Goal: Complete application form: Complete application form

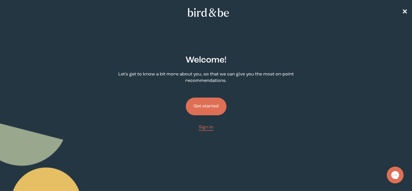
click at [210, 106] on button "Get started" at bounding box center [206, 107] width 41 height 18
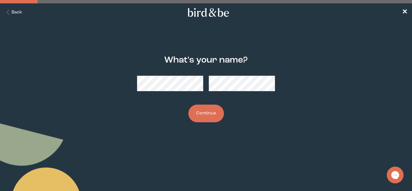
click at [207, 110] on button "Continue" at bounding box center [206, 114] width 36 height 18
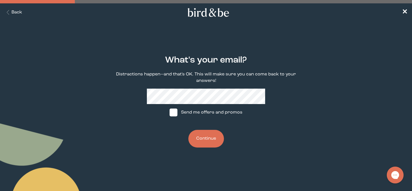
click at [207, 142] on button "Continue" at bounding box center [206, 139] width 36 height 18
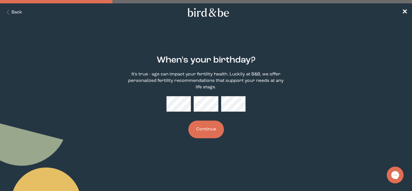
click at [205, 127] on button "Continue" at bounding box center [206, 130] width 36 height 18
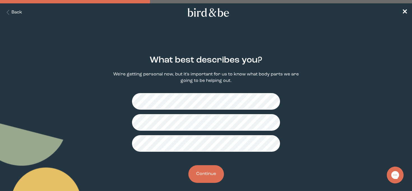
click at [207, 170] on button "Continue" at bounding box center [206, 174] width 36 height 18
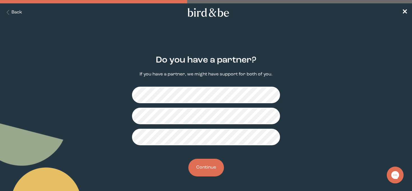
click at [213, 167] on button "Continue" at bounding box center [206, 168] width 36 height 18
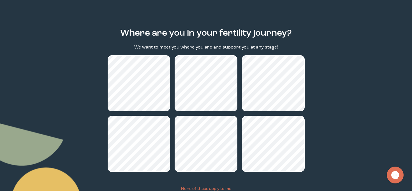
scroll to position [70, 0]
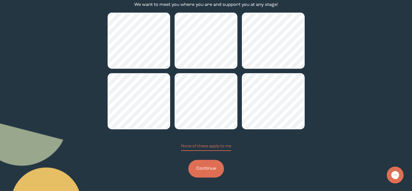
click at [213, 170] on button "Continue" at bounding box center [206, 169] width 36 height 18
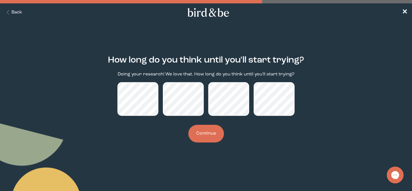
click at [211, 142] on button "Continue" at bounding box center [206, 134] width 36 height 18
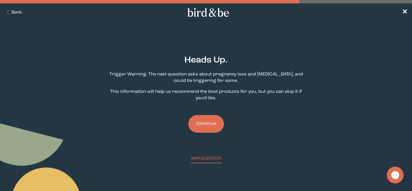
click at [214, 128] on button "Continue" at bounding box center [206, 124] width 36 height 18
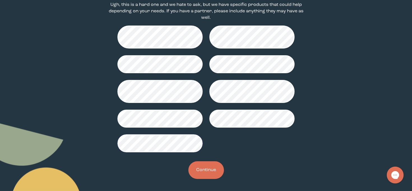
scroll to position [84, 0]
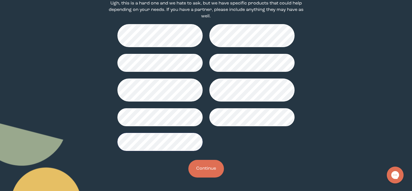
click at [198, 166] on button "Continue" at bounding box center [206, 169] width 36 height 18
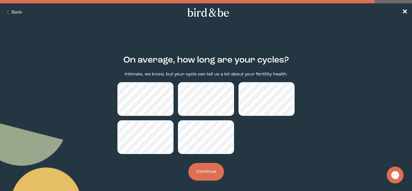
click at [208, 171] on button "Continue" at bounding box center [206, 172] width 36 height 18
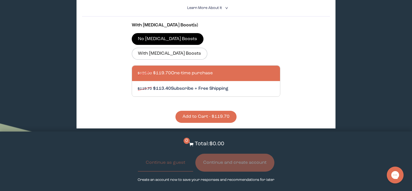
scroll to position [211, 0]
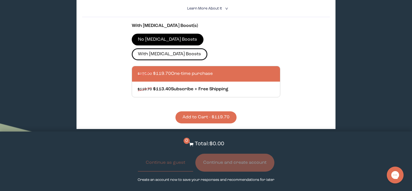
click at [207, 48] on label "With [MEDICAL_DATA] Boosts" at bounding box center [170, 54] width 76 height 12
click at [0, 0] on input "With [MEDICAL_DATA] Boosts" at bounding box center [0, 0] width 0 height 0
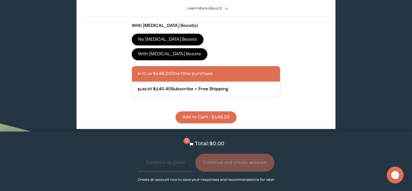
click at [205, 66] on div at bounding box center [212, 73] width 148 height 15
click at [138, 70] on input "$156.00 $148.20 One-time purchase" at bounding box center [137, 70] width 0 height 0
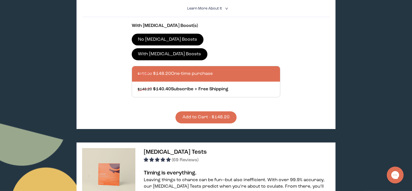
scroll to position [0, 0]
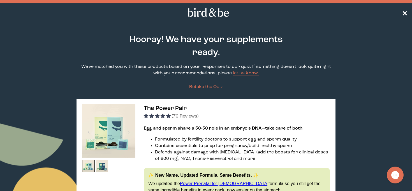
click at [403, 13] on span "✕" at bounding box center [405, 12] width 6 height 7
